Goal: Transaction & Acquisition: Purchase product/service

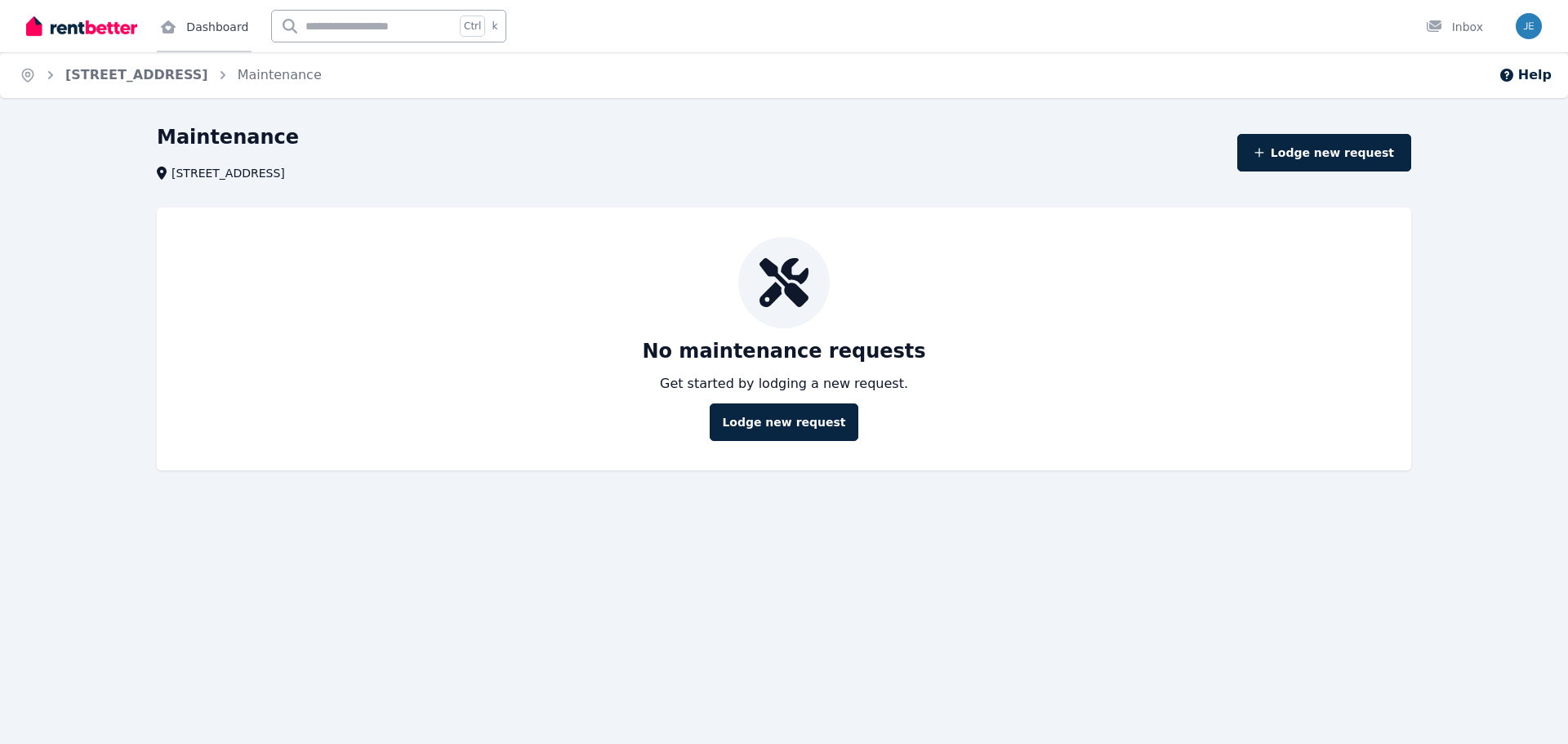
click at [182, 24] on link "Dashboard" at bounding box center [203, 26] width 94 height 52
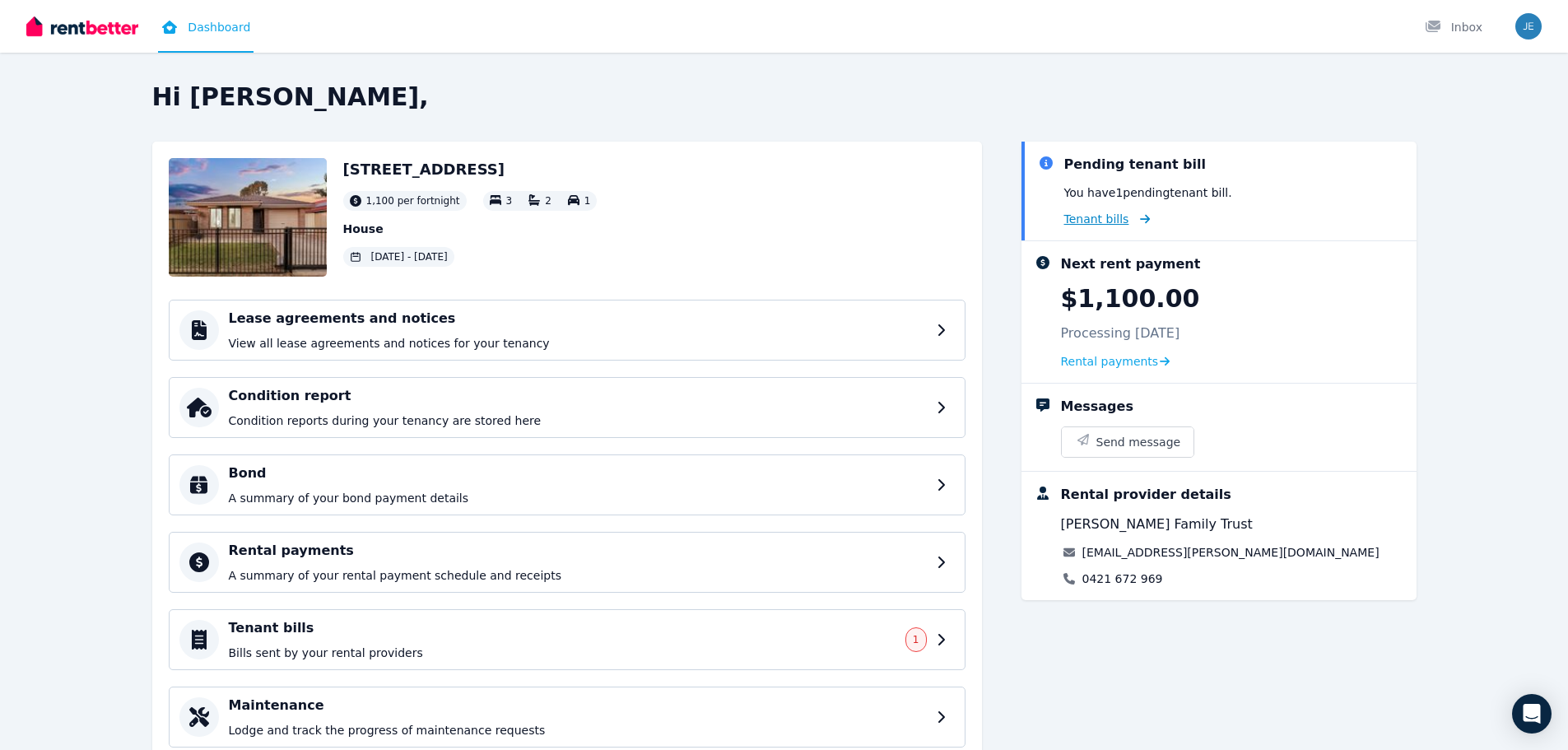
click at [1090, 215] on span "Tenant bills" at bounding box center [1097, 219] width 65 height 16
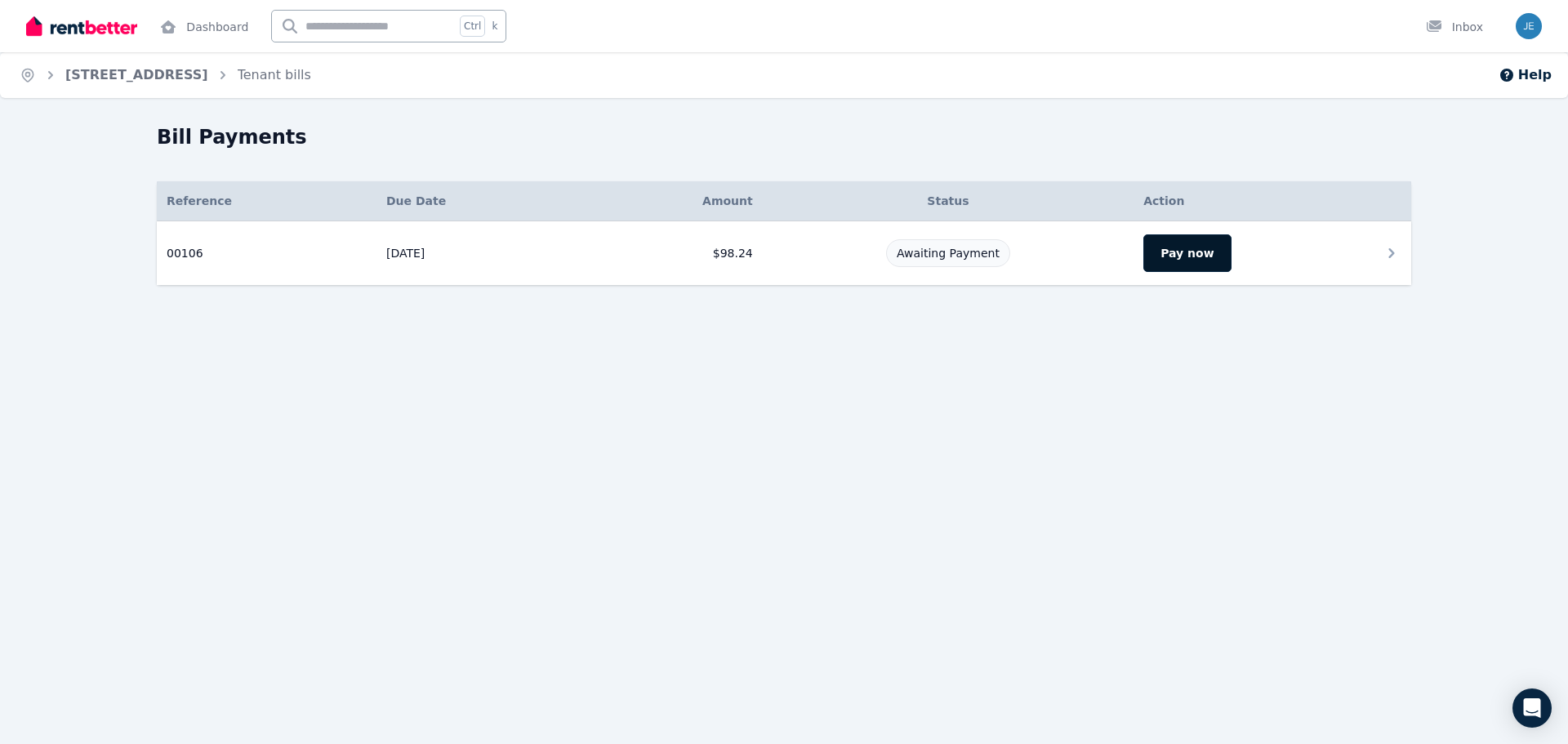
click at [1169, 259] on button "Pay now" at bounding box center [1186, 253] width 87 height 38
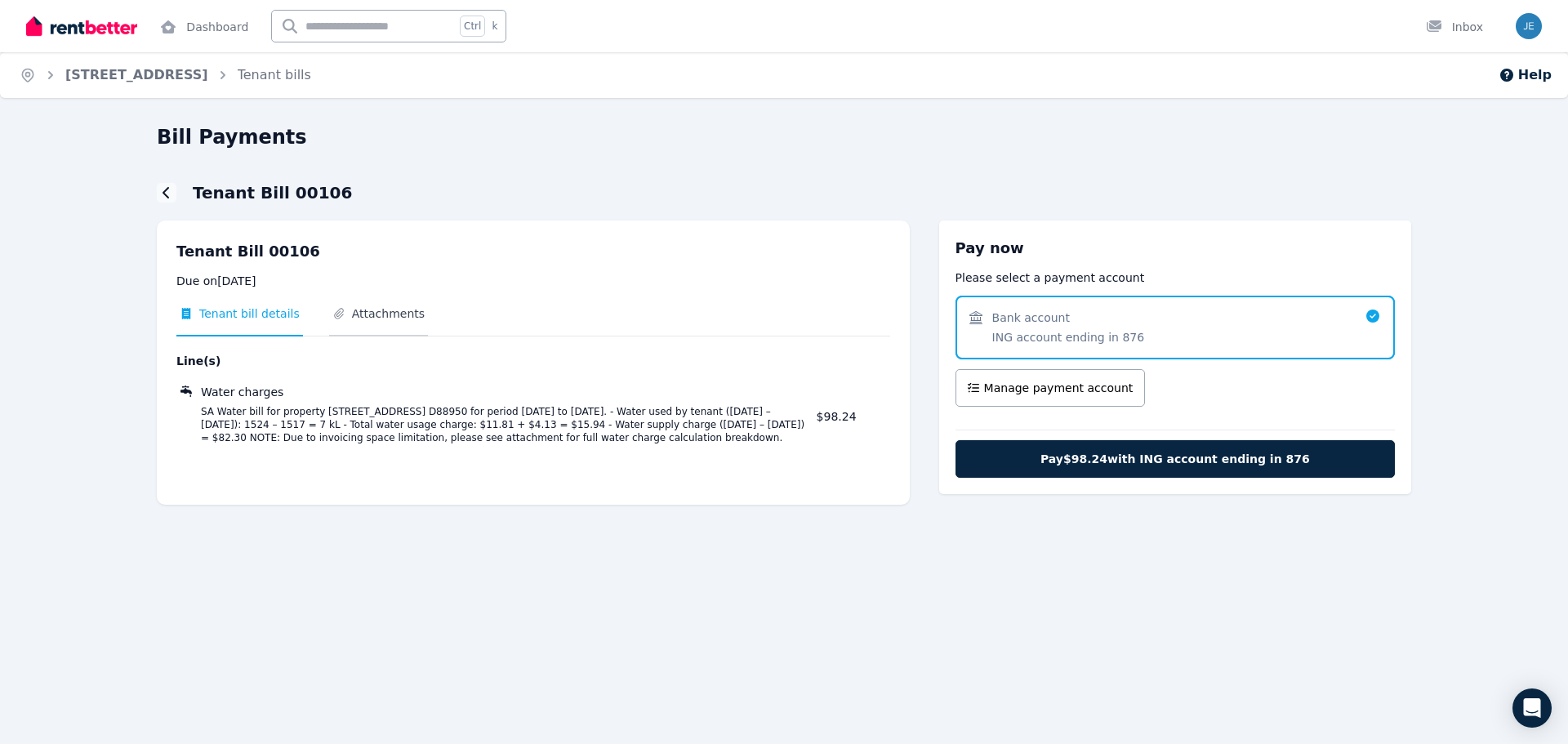
click at [377, 306] on span "Attachments" at bounding box center [388, 314] width 73 height 16
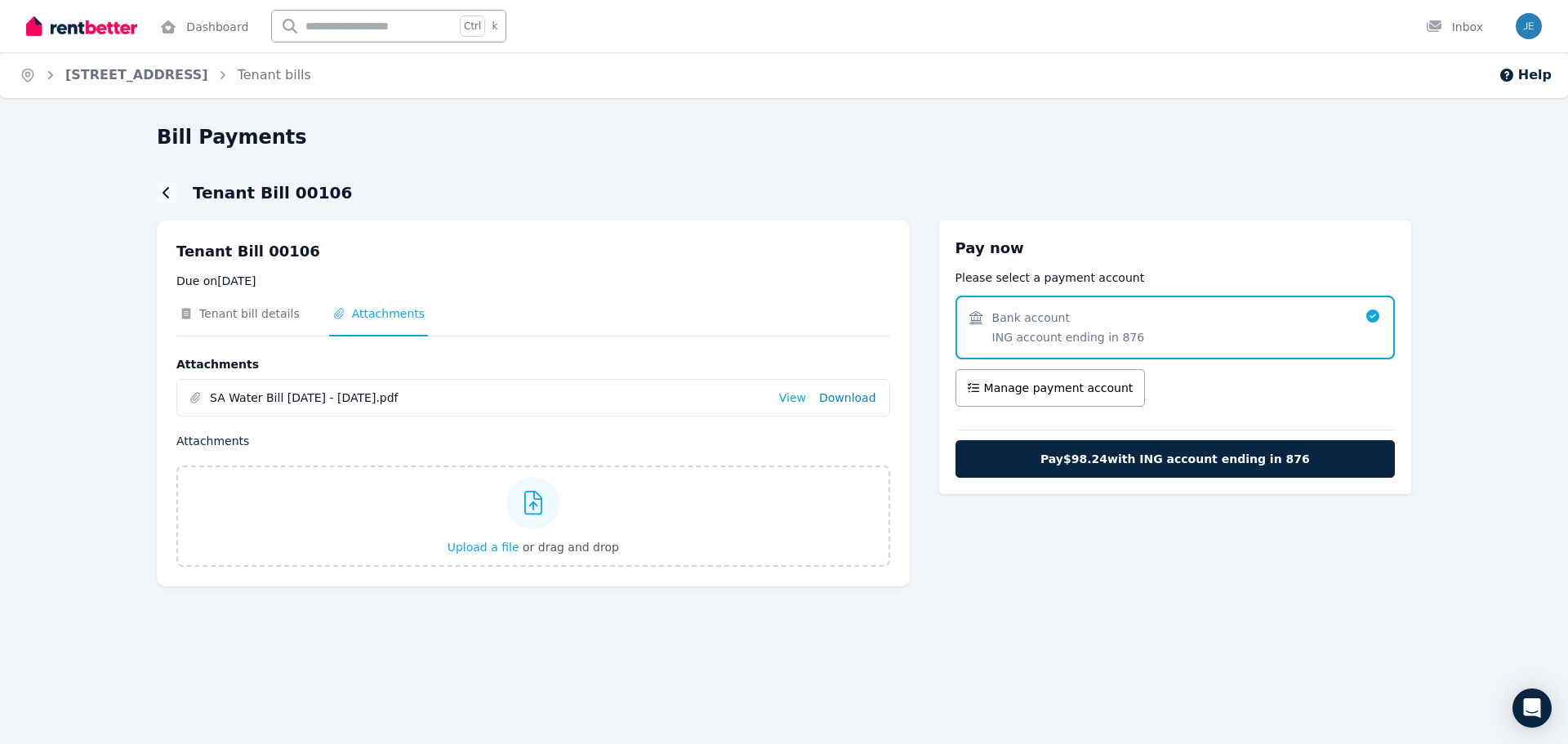
click at [857, 395] on link "Download" at bounding box center [847, 397] width 58 height 16
click at [244, 317] on span "Tenant bill details" at bounding box center [250, 314] width 101 height 16
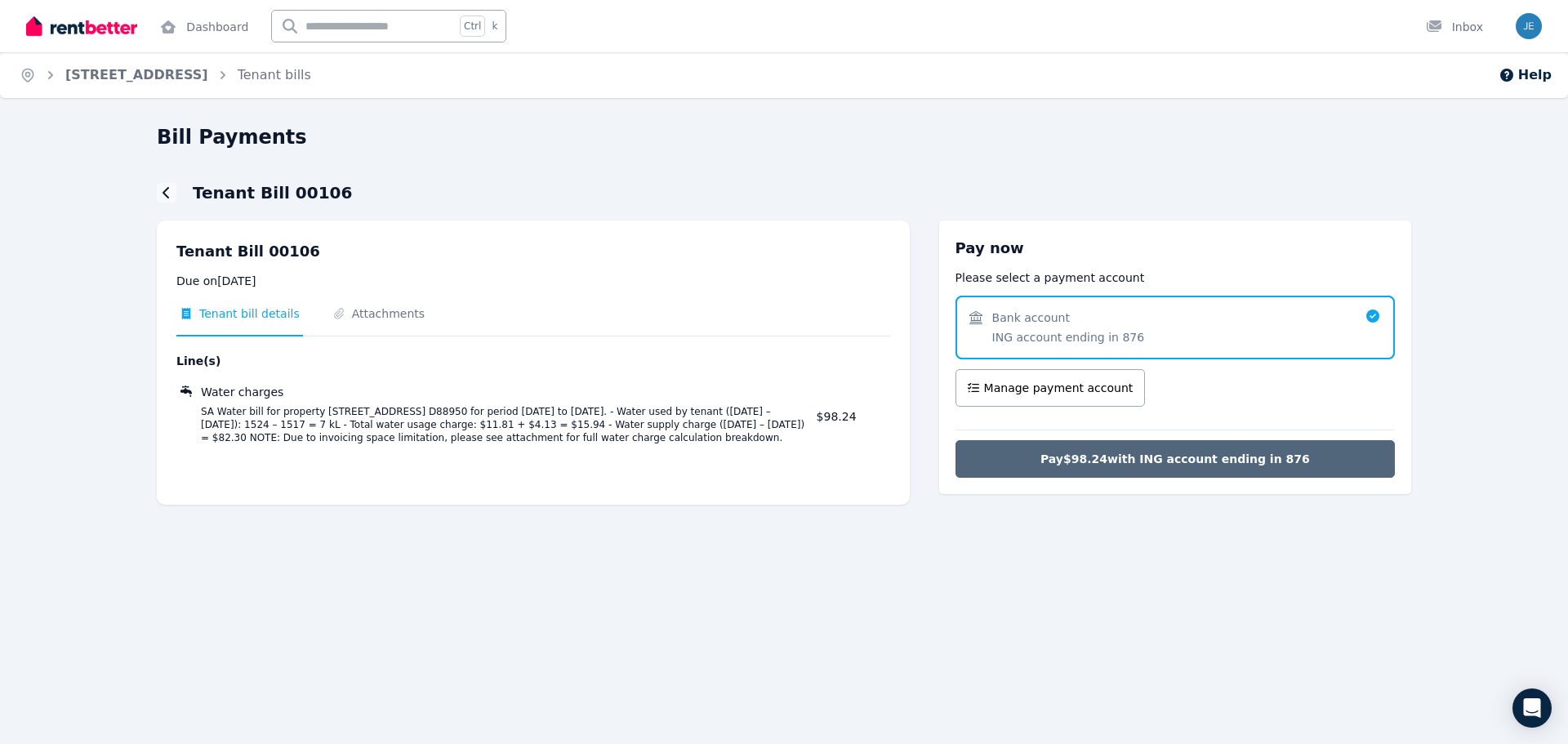
click at [1154, 460] on span "Pay $98.24 with ING account ending in 876" at bounding box center [1175, 459] width 270 height 16
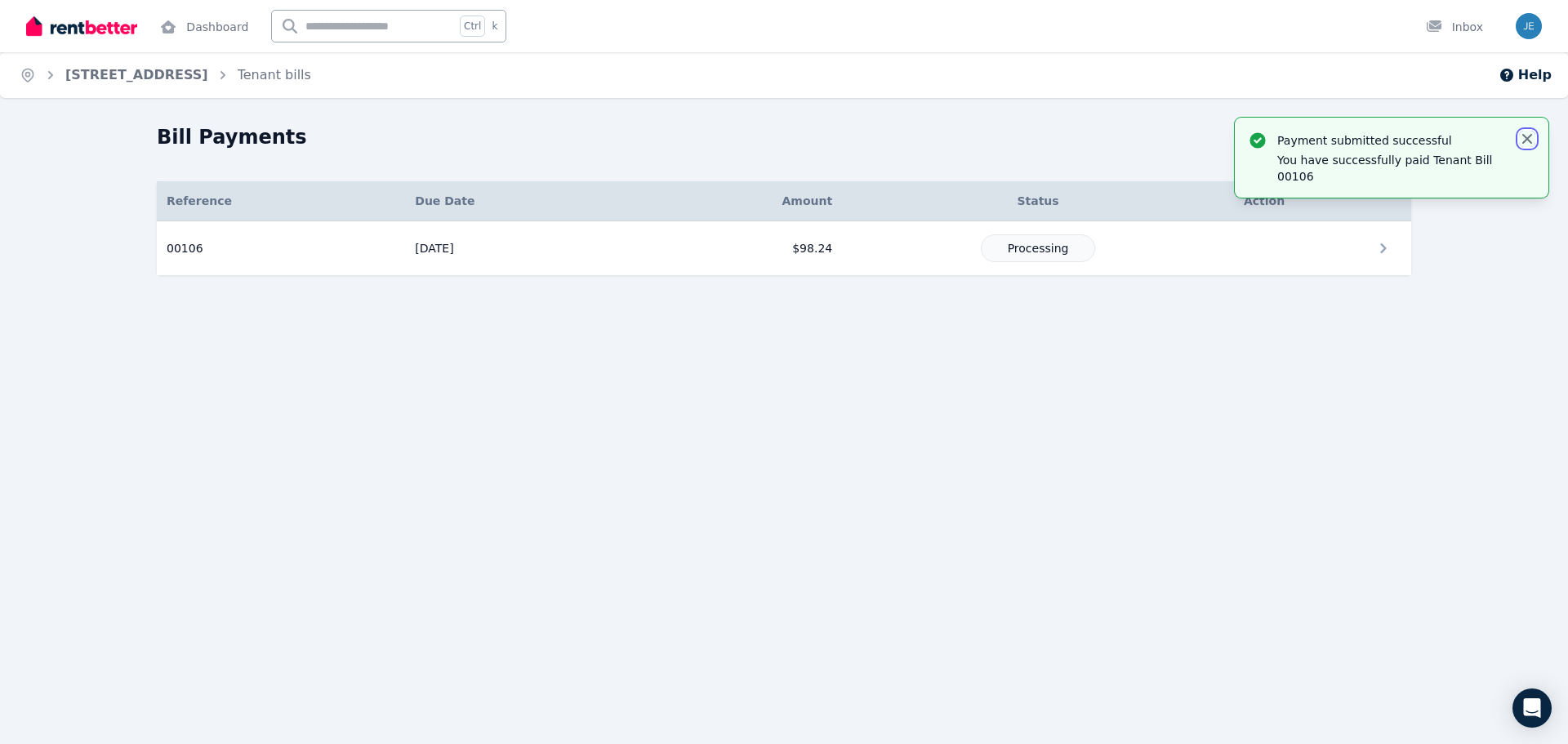
click at [1526, 134] on icon "button" at bounding box center [1527, 138] width 16 height 16
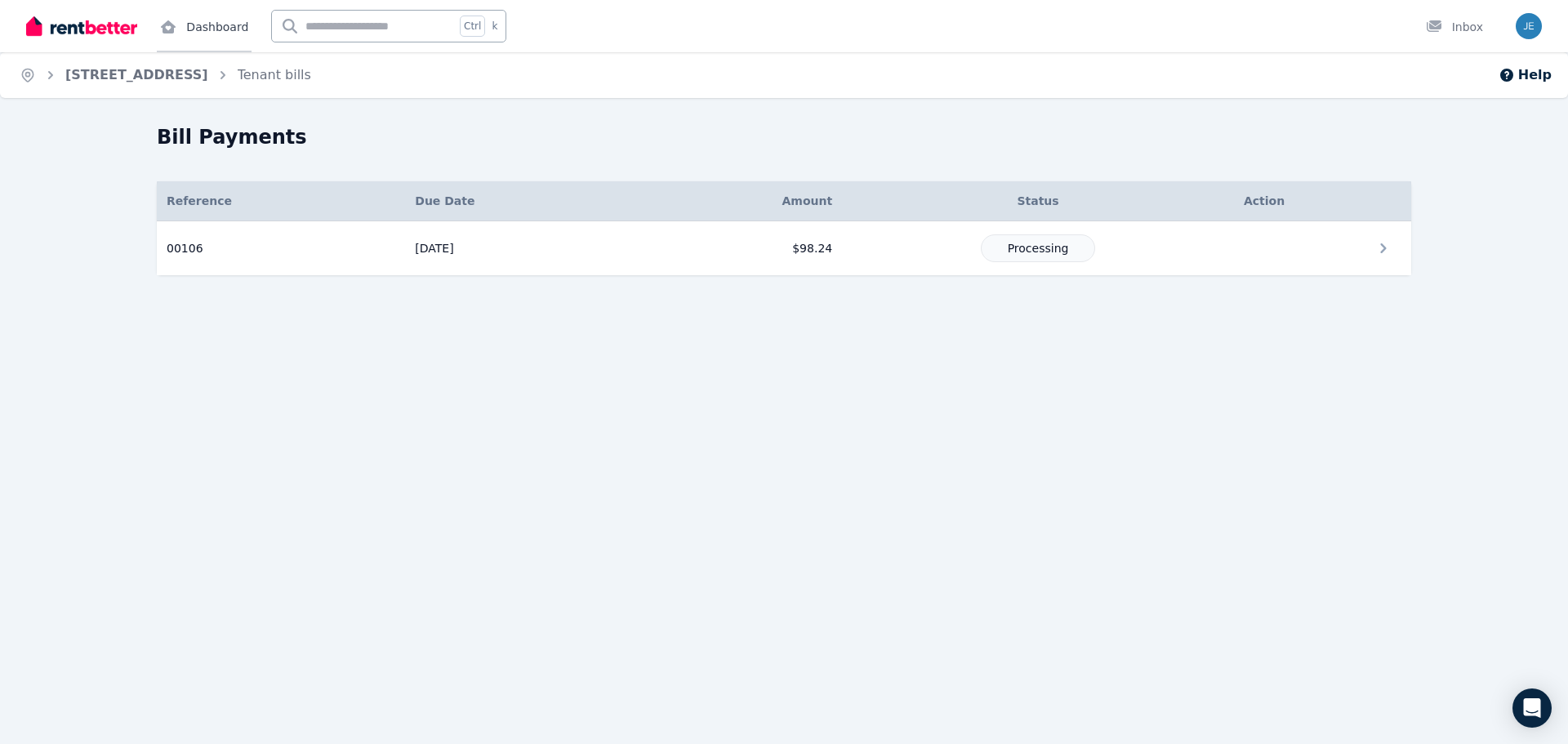
click at [171, 31] on icon at bounding box center [168, 27] width 14 height 13
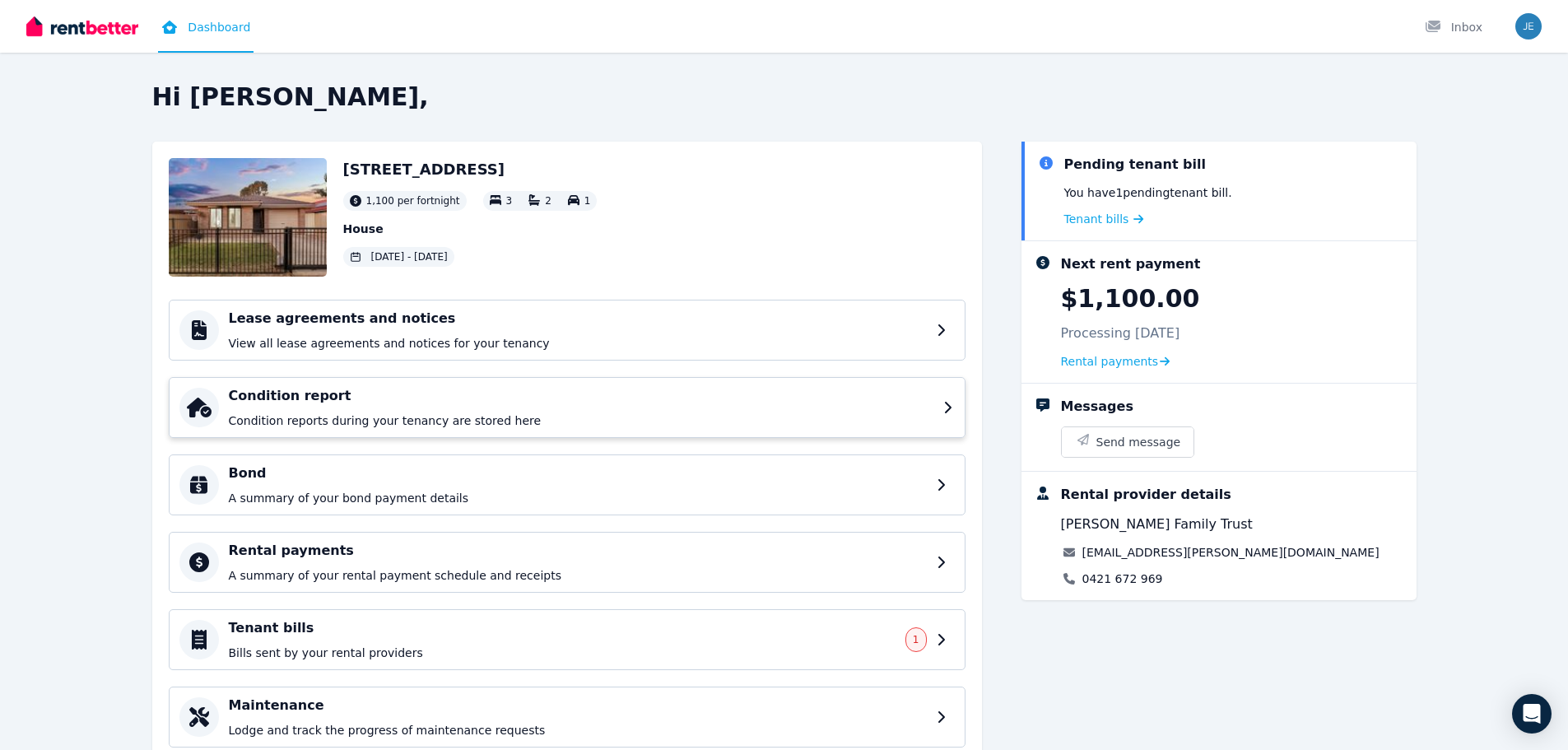
scroll to position [2, 0]
